Goal: Navigation & Orientation: Find specific page/section

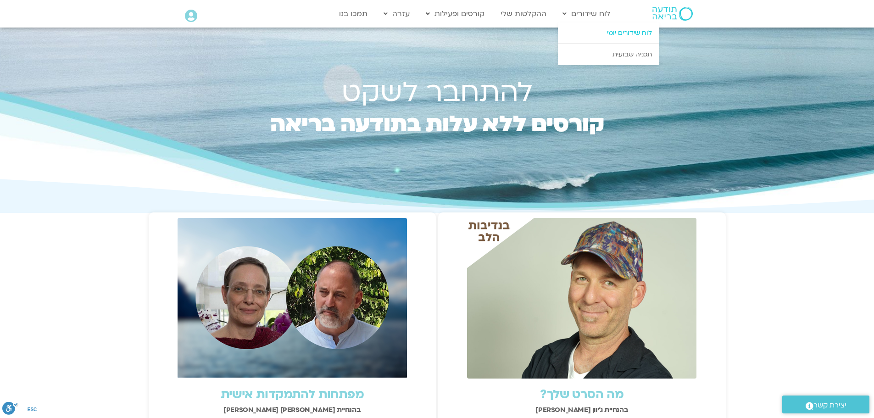
click at [617, 31] on link "לוח שידורים יומי" at bounding box center [608, 32] width 101 height 21
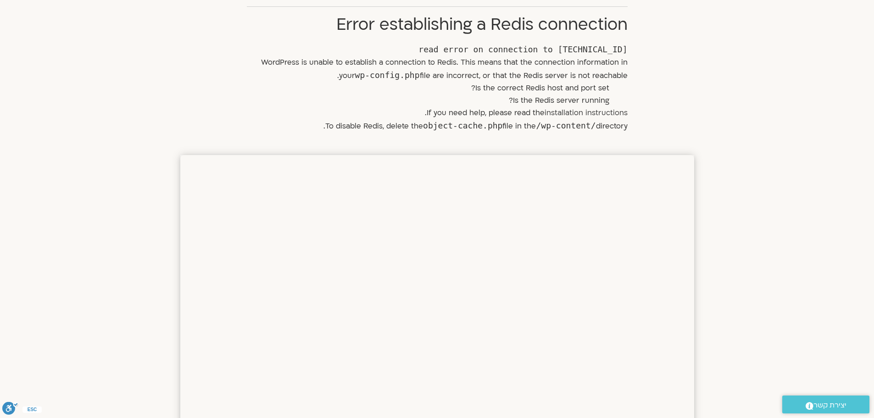
scroll to position [149, 0]
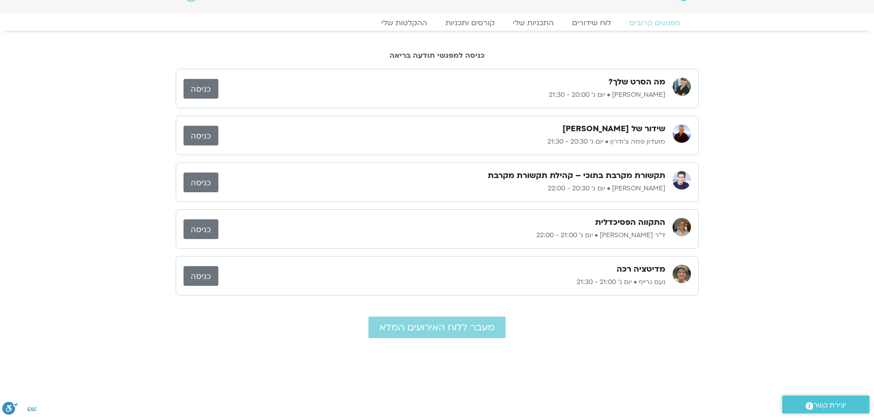
scroll to position [23, 0]
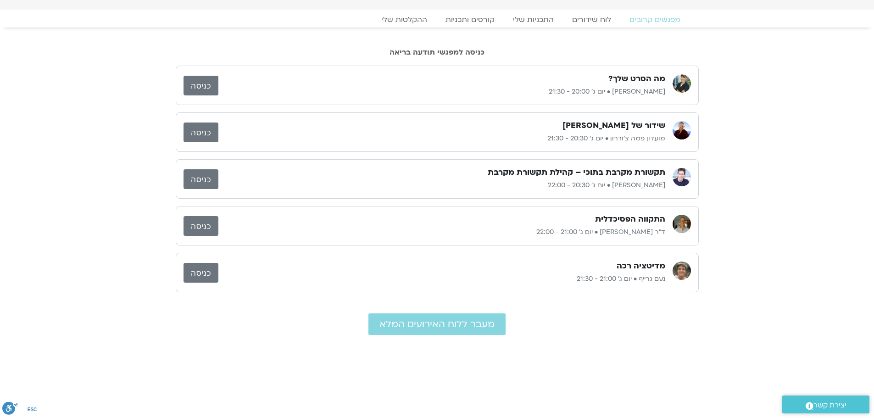
click at [204, 228] on link "כניסה" at bounding box center [201, 226] width 35 height 20
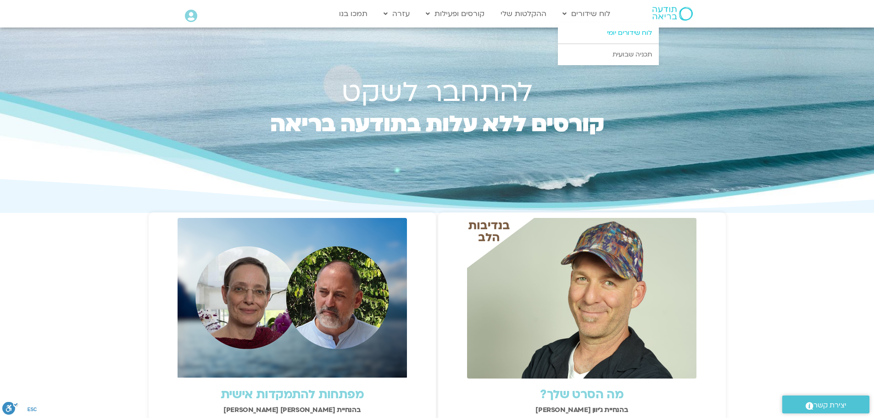
click at [609, 34] on link "לוח שידורים יומי" at bounding box center [608, 32] width 101 height 21
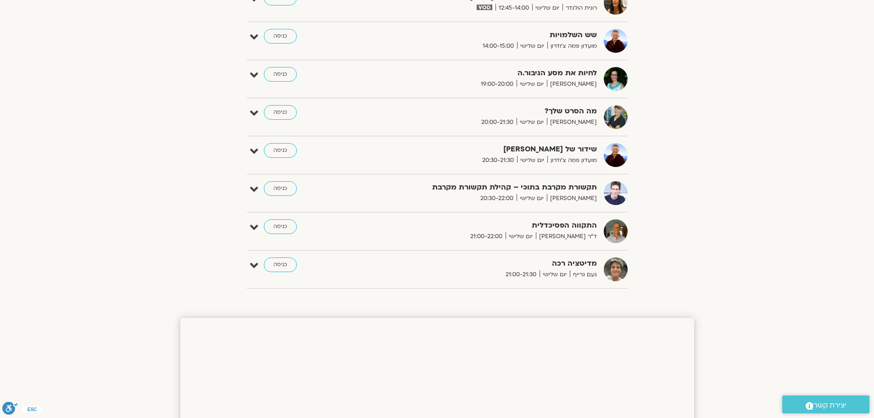
scroll to position [654, 0]
click at [282, 223] on link "כניסה" at bounding box center [280, 225] width 33 height 15
